Goal: Task Accomplishment & Management: Complete application form

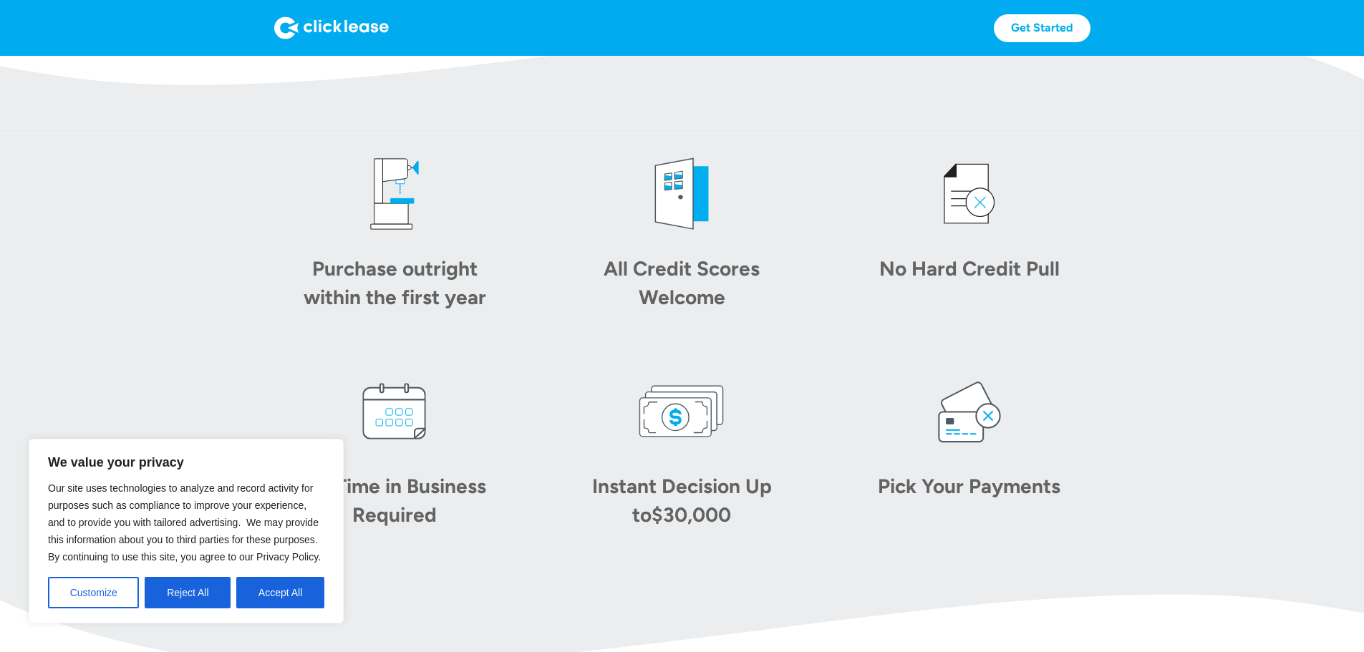
scroll to position [788, 0]
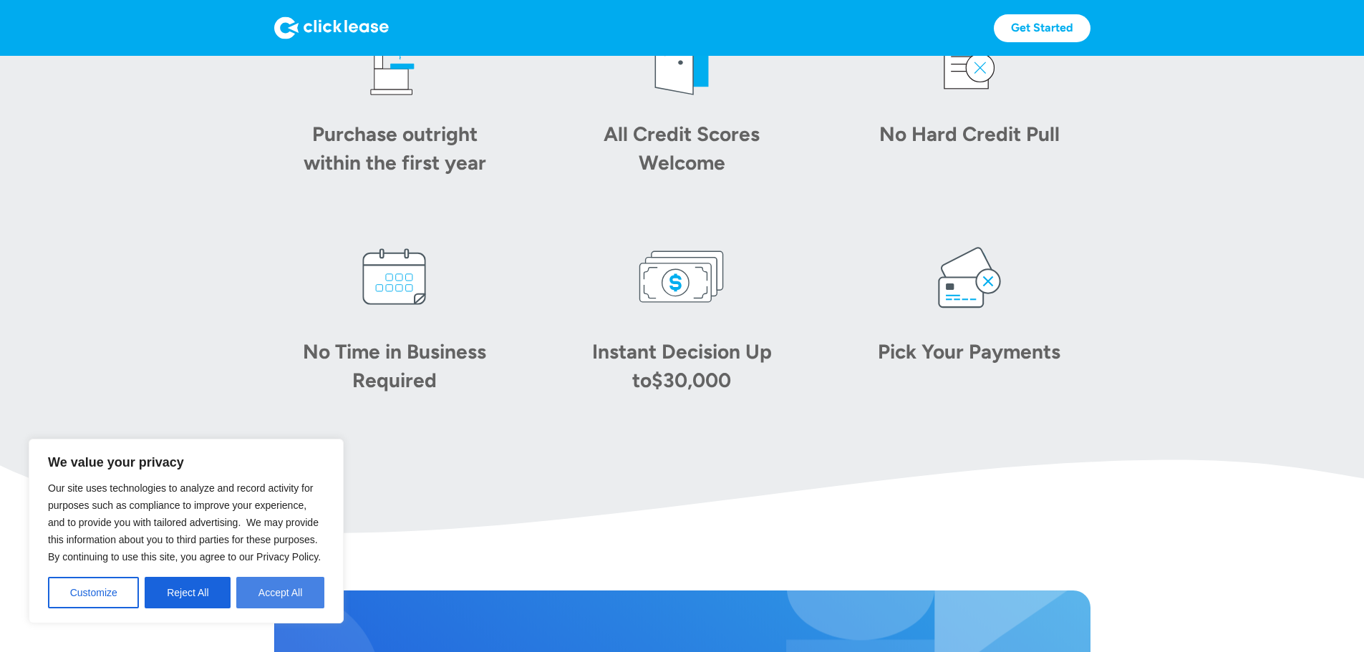
click at [274, 597] on button "Accept All" at bounding box center [280, 593] width 88 height 32
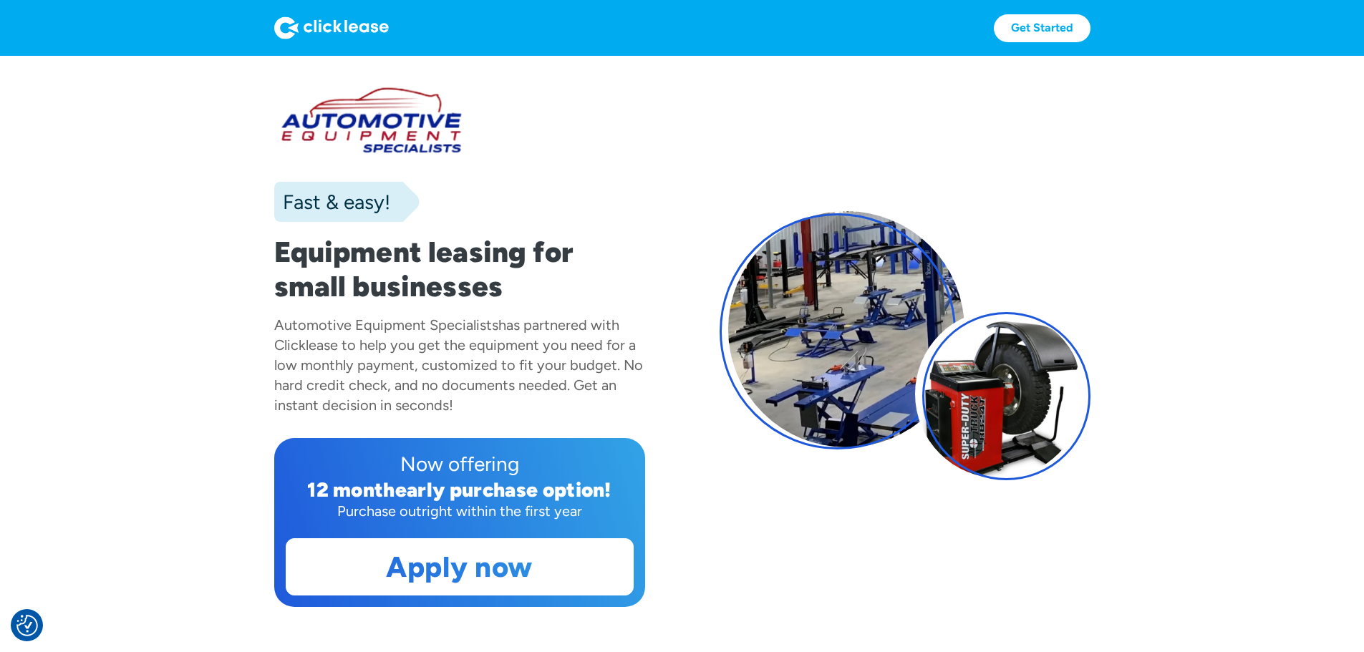
scroll to position [143, 0]
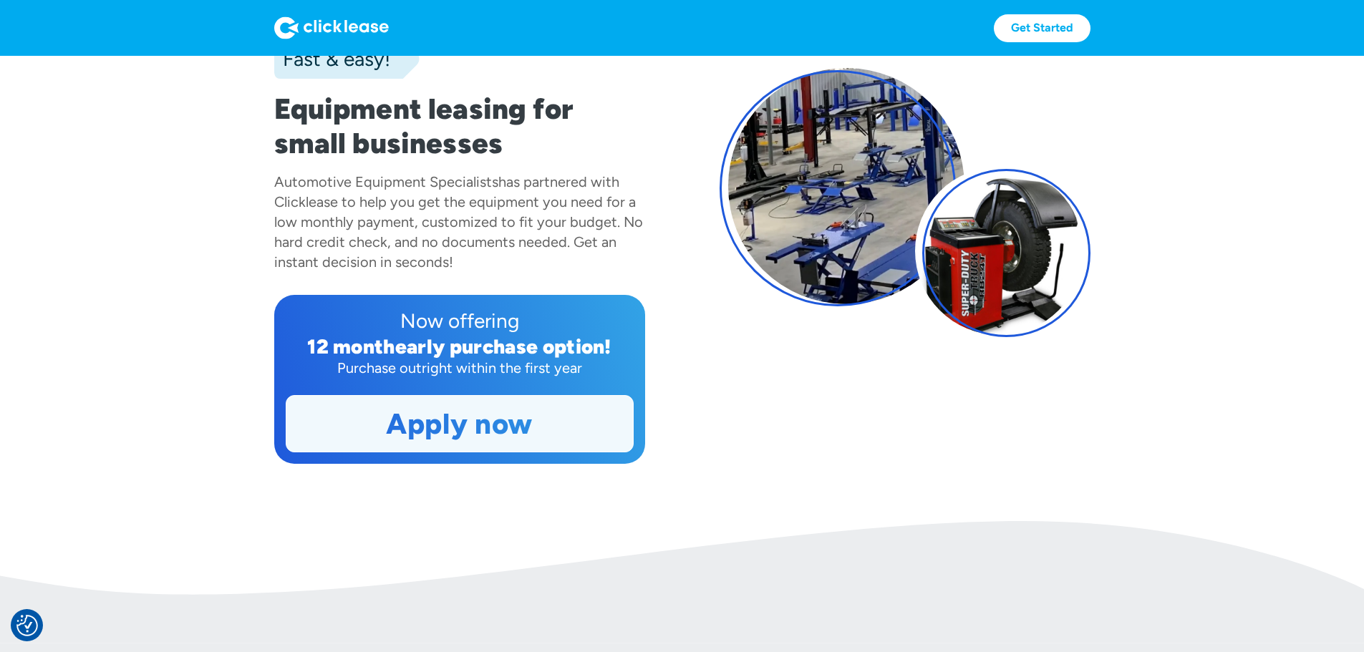
click at [453, 452] on link "Apply now" at bounding box center [459, 424] width 347 height 56
